Goal: Task Accomplishment & Management: Check status

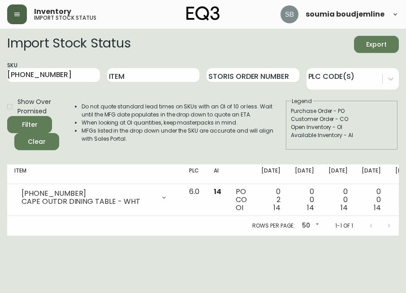
click at [14, 14] on icon "button" at bounding box center [16, 14] width 7 height 7
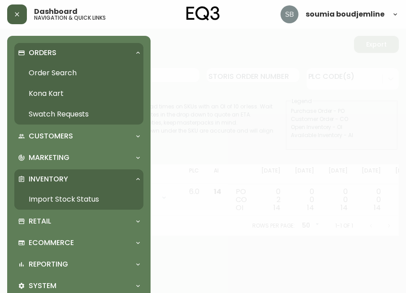
drag, startPoint x: 61, startPoint y: 71, endPoint x: 75, endPoint y: 87, distance: 20.9
click at [61, 71] on link "Order Search" at bounding box center [78, 73] width 129 height 21
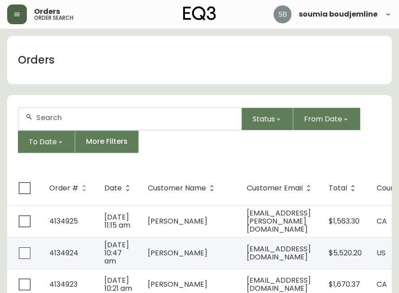
click at [52, 118] on input "text" at bounding box center [135, 117] width 198 height 9
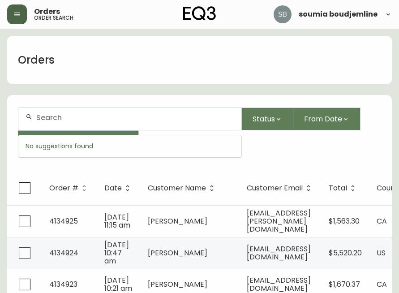
paste input "4099370"
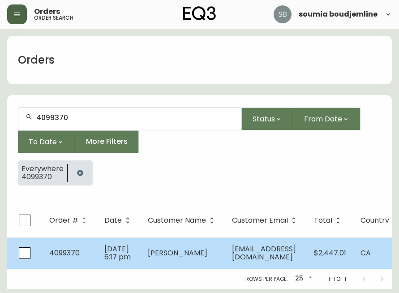
type input "4099370"
click at [190, 255] on span "[PERSON_NAME]" at bounding box center [178, 253] width 60 height 10
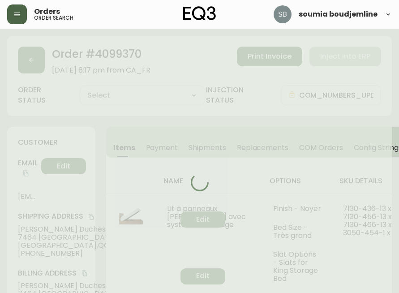
type input "Fully Shipped"
select select "FULLY_SHIPPED"
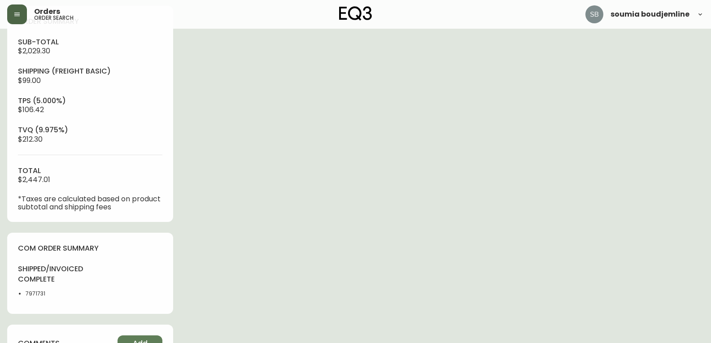
scroll to position [359, 0]
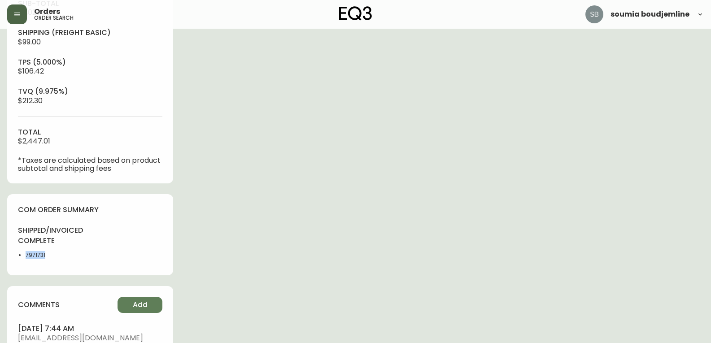
drag, startPoint x: 51, startPoint y: 254, endPoint x: 26, endPoint y: 256, distance: 24.8
click at [26, 256] on li "7971731" at bounding box center [55, 255] width 59 height 8
copy li "7971731"
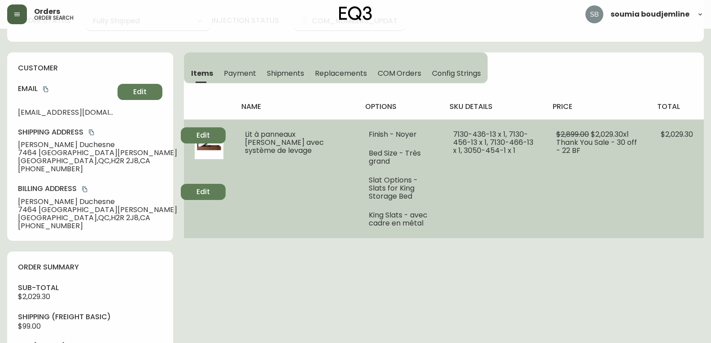
scroll to position [0, 0]
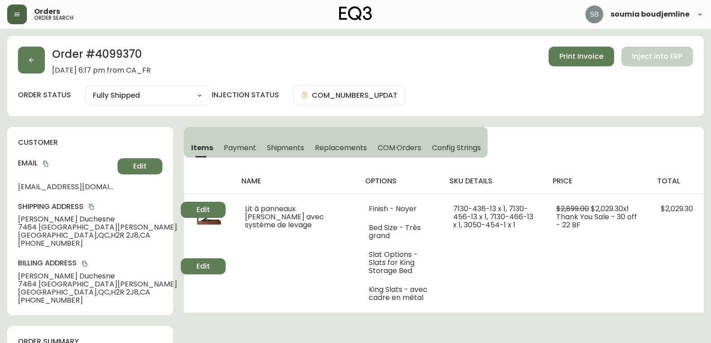
click at [302, 146] on span "Shipments" at bounding box center [286, 147] width 38 height 9
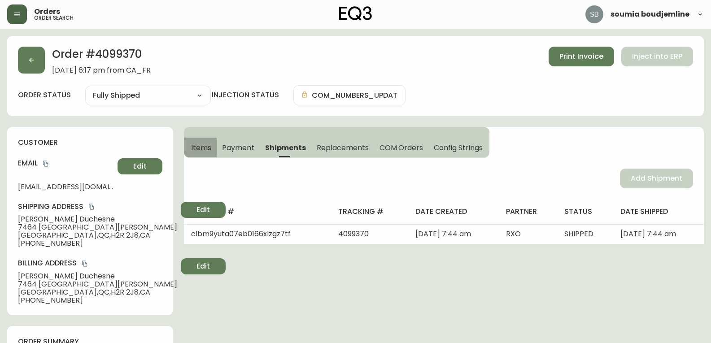
click at [204, 146] on span "Items" at bounding box center [201, 147] width 20 height 9
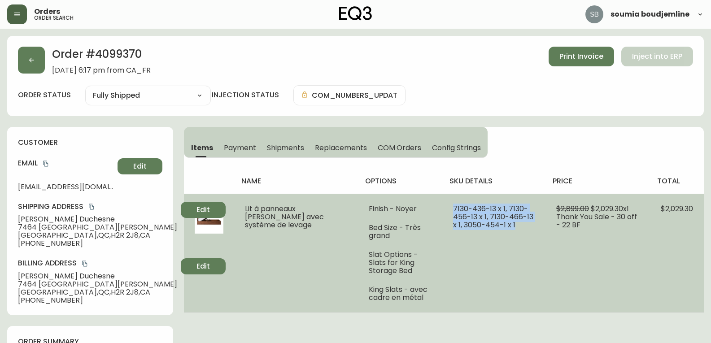
drag, startPoint x: 497, startPoint y: 225, endPoint x: 438, endPoint y: 208, distance: 61.3
click at [406, 208] on td "7130-436-13 x 1, 7130-456-13 x 1, 7130-466-13 x 1, 3050-454-1 x 1" at bounding box center [493, 253] width 103 height 119
copy span "7130-436-13 x 1, 7130-456-13 x 1, 7130-466-13 x 1, 3050-454-1 x 1"
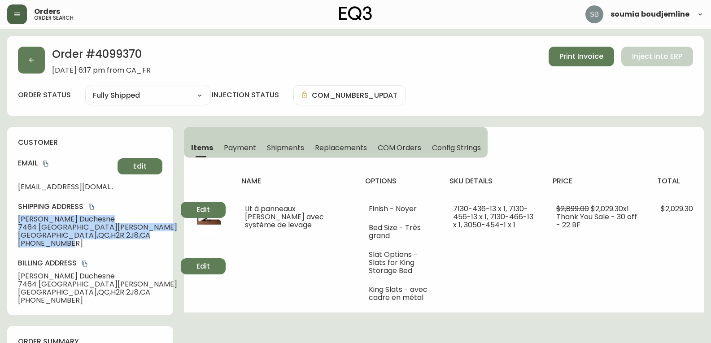
drag, startPoint x: 73, startPoint y: 243, endPoint x: 9, endPoint y: 216, distance: 69.7
click at [9, 216] on div "customer Email [EMAIL_ADDRESS][DOMAIN_NAME] Edit Shipping Address [PERSON_NAME]…" at bounding box center [90, 221] width 166 height 188
copy div "[PERSON_NAME] [STREET_ADDRESS][PERSON_NAME] [PHONE_NUMBER]"
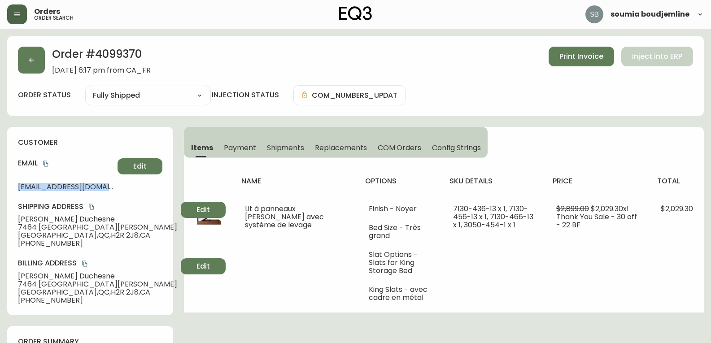
drag, startPoint x: 18, startPoint y: 187, endPoint x: 139, endPoint y: 185, distance: 120.6
click at [139, 185] on div "Email [EMAIL_ADDRESS][DOMAIN_NAME] Edit" at bounding box center [90, 174] width 144 height 32
copy div "[EMAIL_ADDRESS][DOMAIN_NAME] Edit"
